Goal: Task Accomplishment & Management: Complete application form

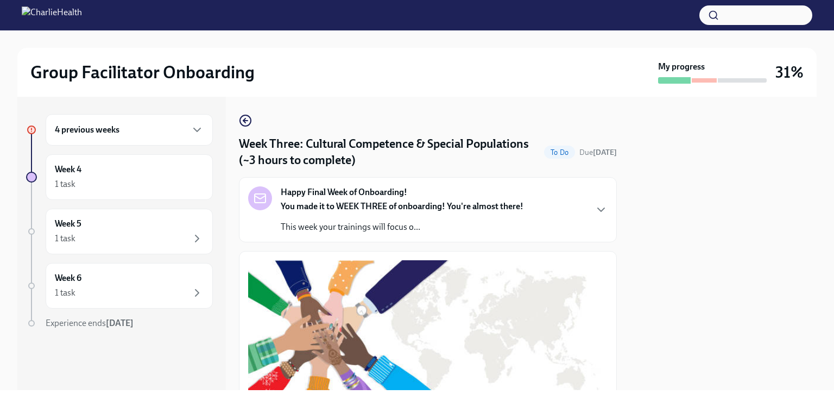
click at [175, 132] on div "4 previous weeks" at bounding box center [129, 129] width 149 height 13
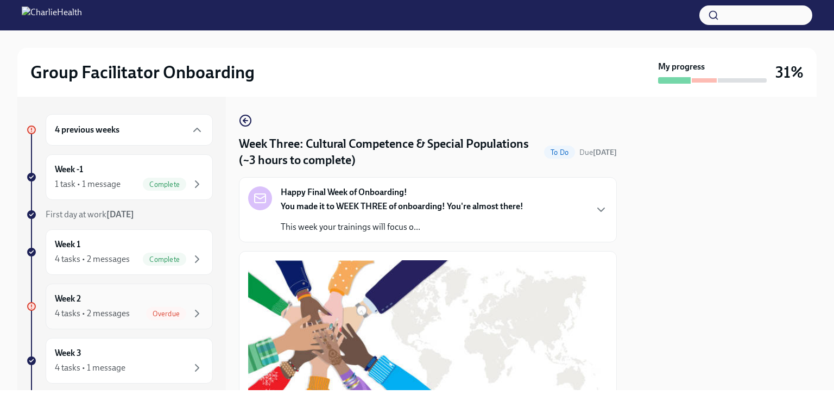
click at [129, 316] on div "4 tasks • 2 messages Overdue" at bounding box center [129, 313] width 149 height 13
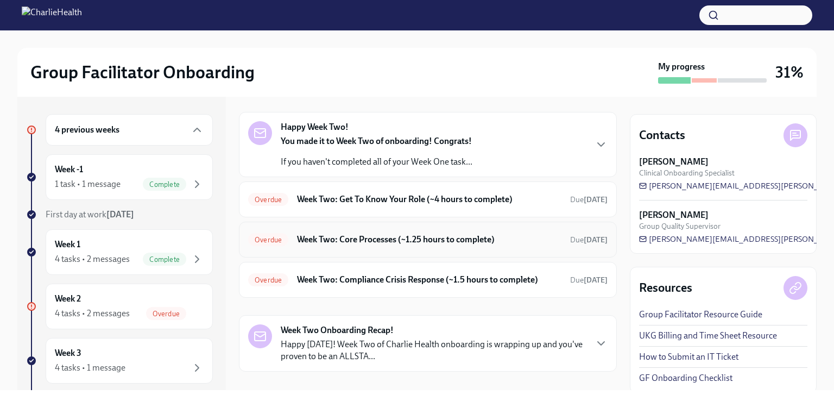
scroll to position [28, 0]
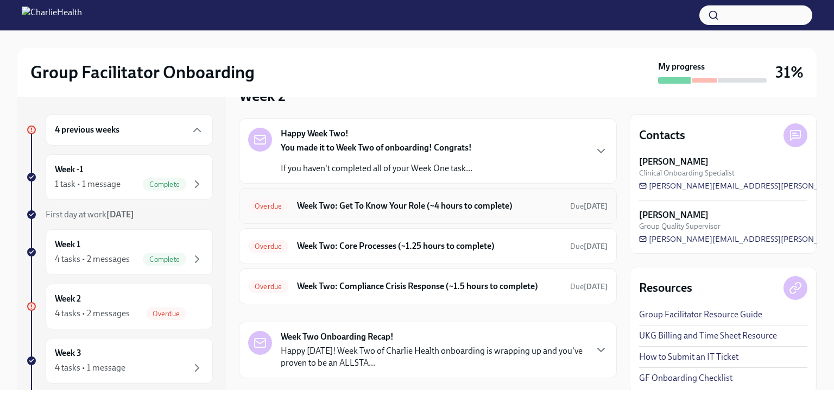
click at [422, 201] on h6 "Week Two: Get To Know Your Role (~4 hours to complete)" at bounding box center [429, 206] width 264 height 12
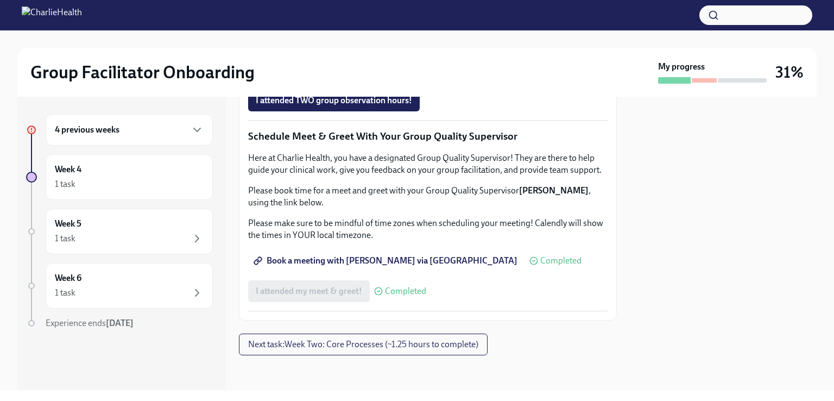
scroll to position [955, 0]
click at [347, 106] on span "I attended TWO group observation hours!" at bounding box center [334, 100] width 156 height 11
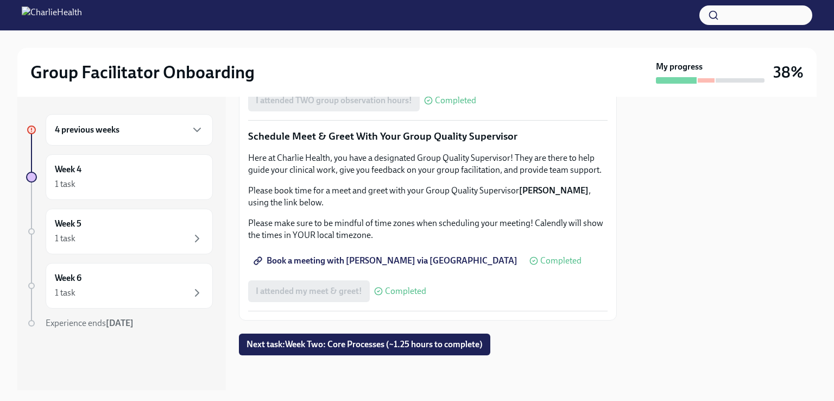
scroll to position [1081, 0]
click at [376, 346] on span "Next task : Week Two: Core Processes (~1.25 hours to complete)" at bounding box center [364, 344] width 236 height 11
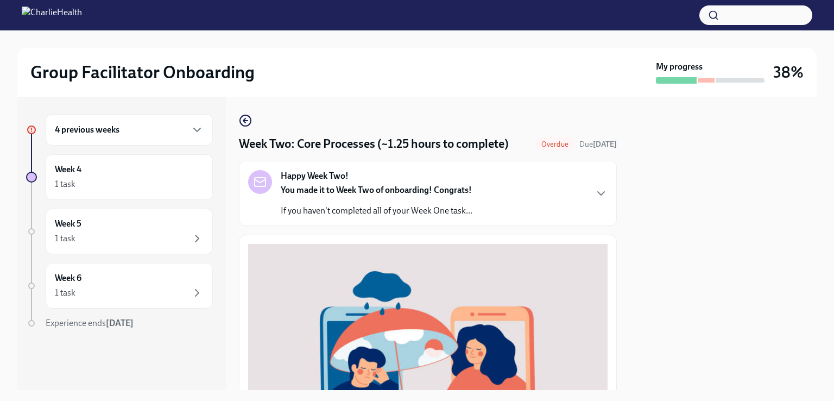
click at [502, 211] on div "Happy Week Two! You made it to Week Two of onboarding! Congrats! If you haven't…" at bounding box center [427, 193] width 359 height 47
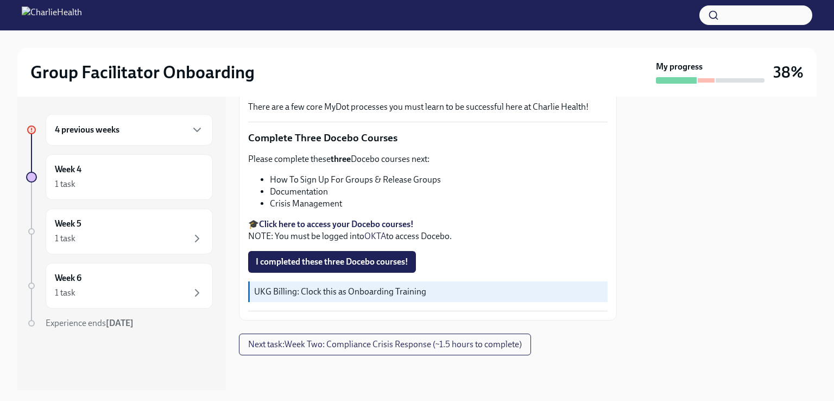
scroll to position [730, 0]
